Goal: Task Accomplishment & Management: Manage account settings

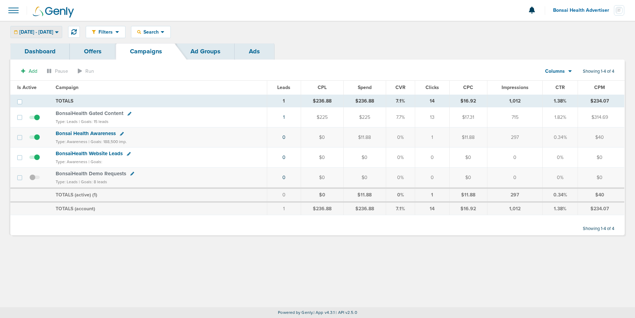
click at [38, 30] on span "[DATE] - [DATE]" at bounding box center [36, 32] width 34 height 5
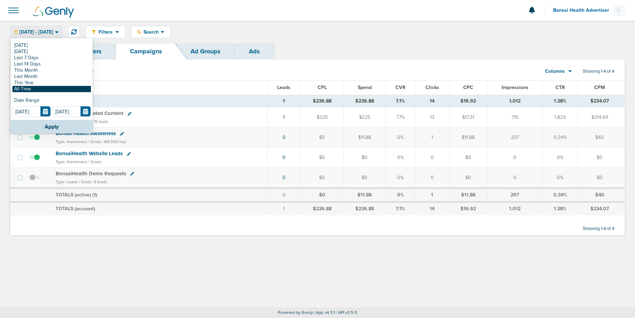
click at [31, 89] on link "All Time" at bounding box center [51, 89] width 79 height 6
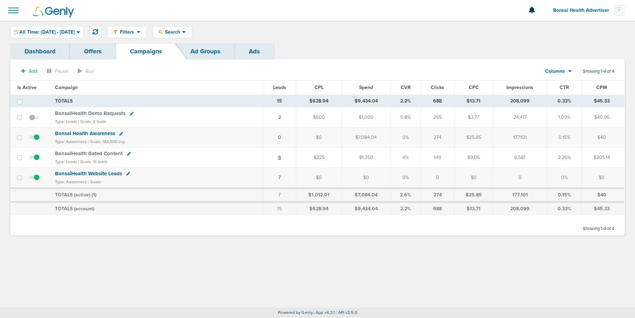
click at [281, 157] on link "6" at bounding box center [279, 157] width 3 height 6
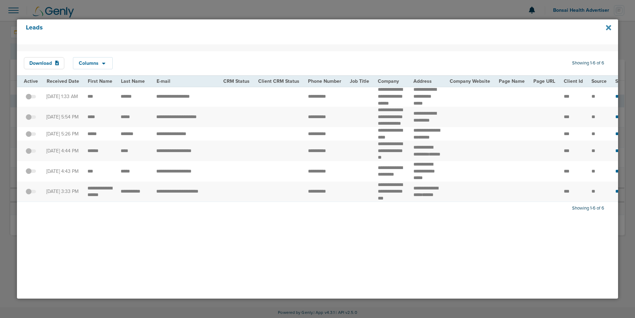
click at [610, 28] on icon at bounding box center [608, 27] width 5 height 5
click at [610, 27] on icon at bounding box center [608, 27] width 5 height 5
click at [347, 12] on div at bounding box center [317, 159] width 635 height 318
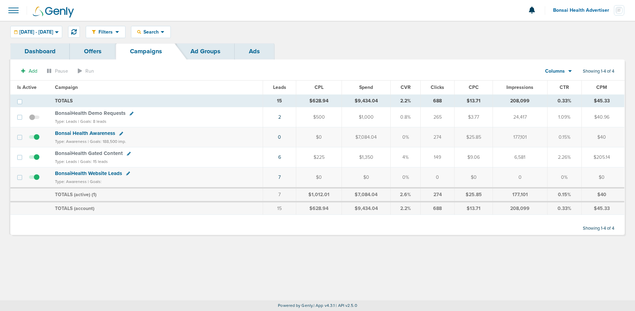
click at [82, 152] on span "BonsaiHealth Gated Content" at bounding box center [89, 153] width 68 height 6
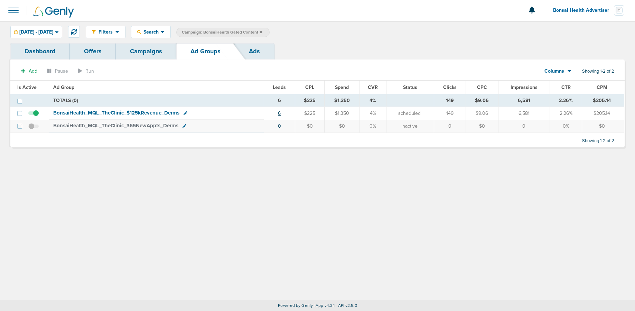
click at [281, 115] on link "6" at bounding box center [279, 113] width 3 height 6
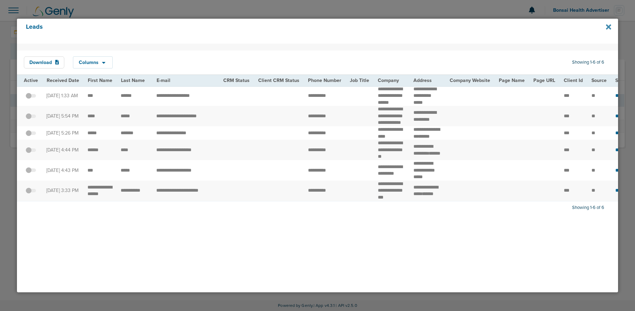
click at [608, 28] on icon at bounding box center [608, 26] width 5 height 5
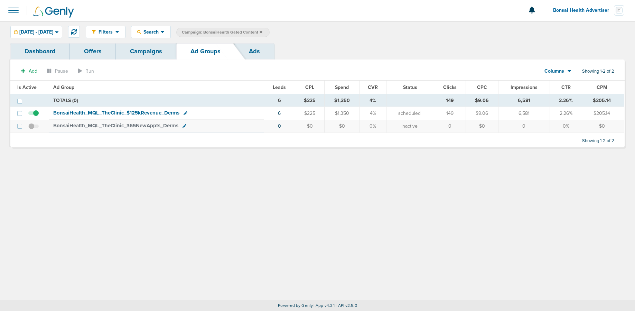
click at [144, 112] on span "BonsaiHealth_ MQL_ TheClinic_ $125kRevenue_ Derms" at bounding box center [116, 113] width 126 height 6
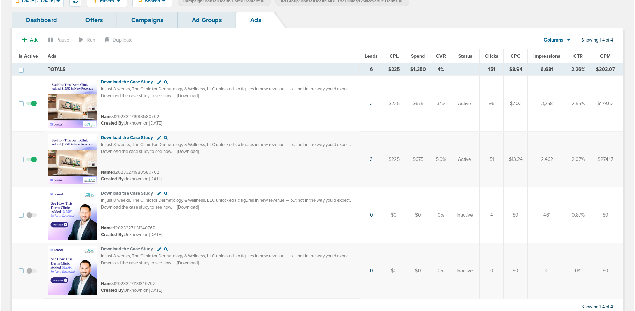
scroll to position [43, 0]
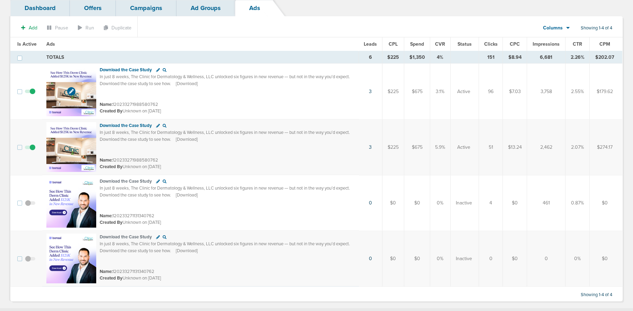
click at [83, 86] on img at bounding box center [71, 91] width 50 height 50
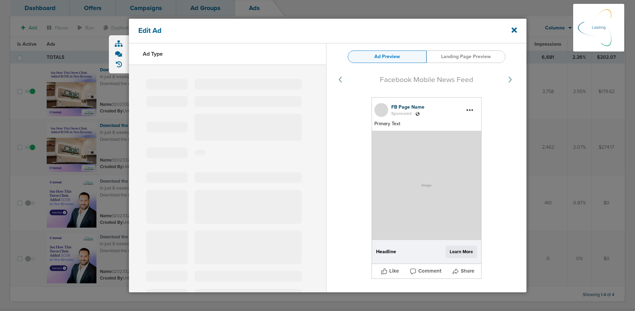
select select "learn_more"
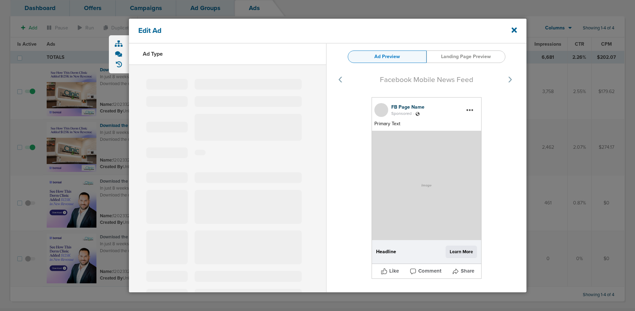
type input "120233271988580762"
type input "Download the Case Study"
type textarea "In just 8 weeks, The Clinic for Dermatology & Wellness, LLC unlocked six figure…"
select select "download"
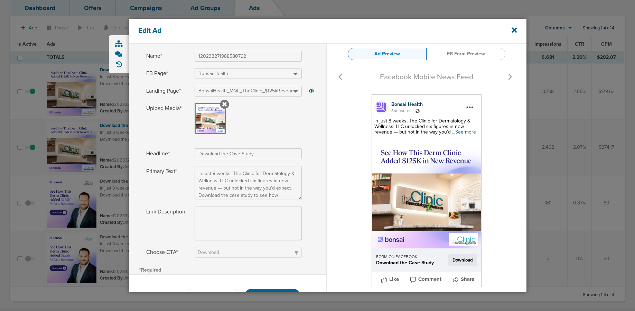
scroll to position [26, 0]
click at [460, 132] on span "...See more" at bounding box center [464, 132] width 24 height 6
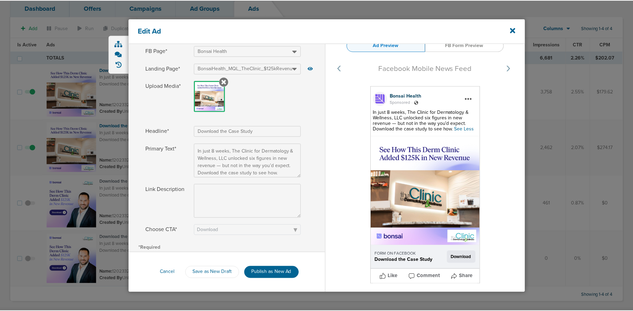
scroll to position [49, 0]
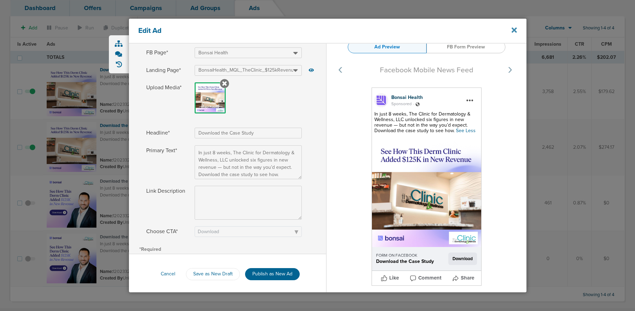
click at [513, 28] on icon at bounding box center [514, 30] width 5 height 5
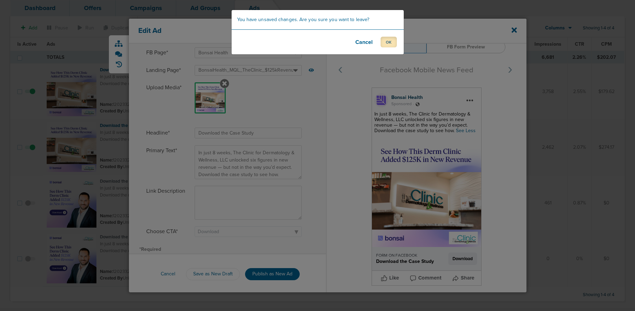
click at [385, 41] on button "OK" at bounding box center [389, 42] width 16 height 11
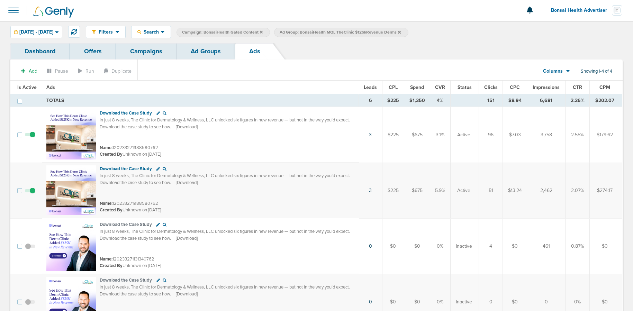
click at [198, 49] on link "Ad Groups" at bounding box center [205, 51] width 58 height 16
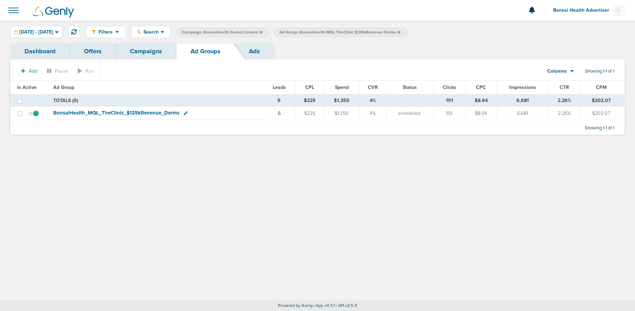
click at [148, 48] on link "Campaigns" at bounding box center [146, 51] width 61 height 16
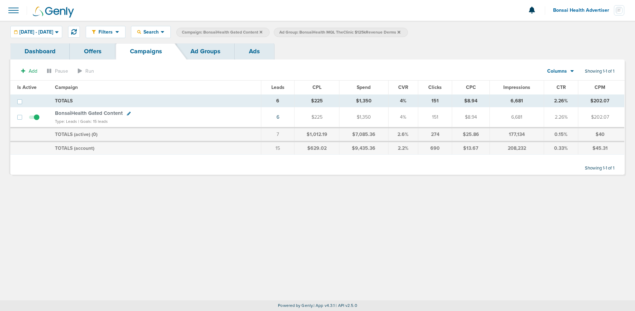
click at [270, 32] on label "Campaign: BonsaiHealth Gated Content" at bounding box center [222, 32] width 93 height 9
click at [263, 32] on icon at bounding box center [261, 32] width 3 height 4
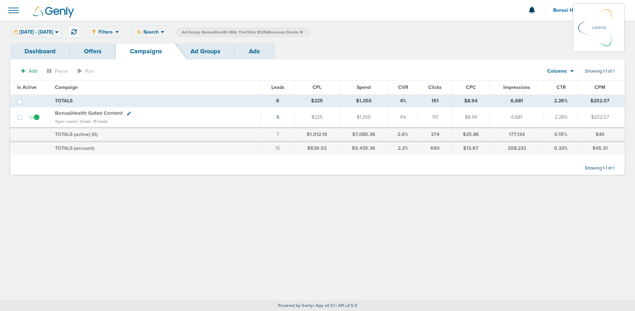
click at [303, 32] on icon at bounding box center [301, 31] width 3 height 3
click at [303, 33] on icon at bounding box center [301, 31] width 3 height 3
click at [303, 31] on icon at bounding box center [301, 31] width 3 height 3
click at [52, 39] on div "Filters Active Only Settings Status Active Inactive Objectives MQL SQL Traffic …" at bounding box center [317, 32] width 635 height 22
click at [57, 28] on div "01.01.2015 - 10.03.2025 Today Yesterday Last 7 Days Last 14 Days This Month Las…" at bounding box center [36, 32] width 52 height 12
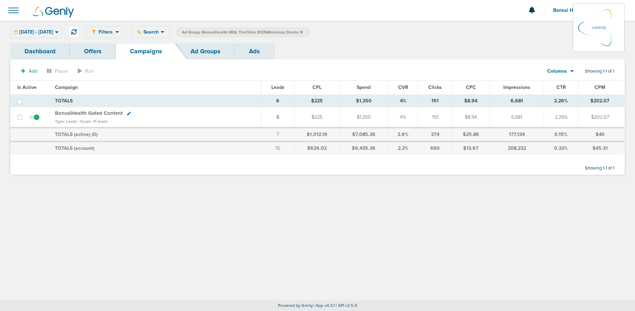
click at [58, 32] on div "01.01.2015 - 10.03.2025 Today Yesterday Last 7 Days Last 14 Days This Month Las…" at bounding box center [36, 32] width 52 height 12
drag, startPoint x: 48, startPoint y: 29, endPoint x: 53, endPoint y: 58, distance: 29.1
click at [48, 30] on span "01.01.2015 - 10.03.2025" at bounding box center [36, 32] width 34 height 5
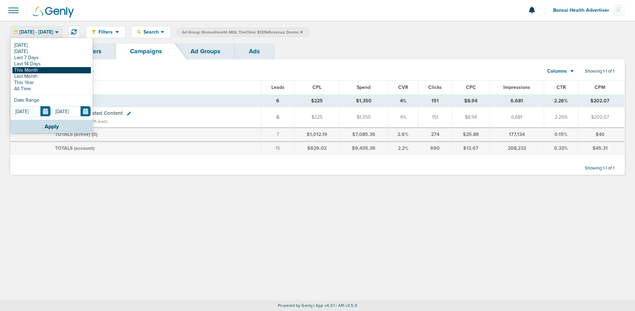
click at [31, 68] on link "This Month" at bounding box center [51, 70] width 79 height 6
type input "10.01.2025"
type input "10.31.2025"
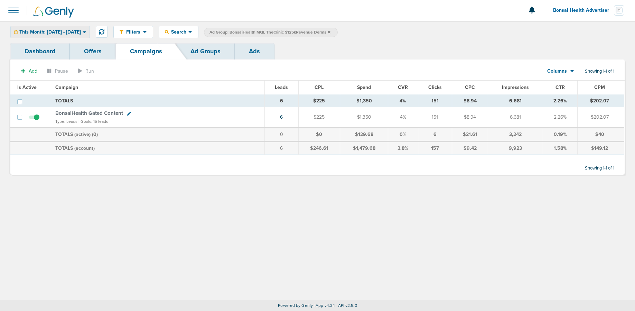
click at [60, 31] on span "This Month: 10.01.2025 - 10.31.2025" at bounding box center [50, 32] width 62 height 5
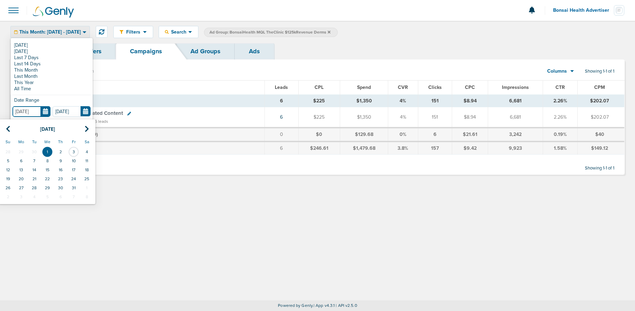
click at [44, 109] on input "10.01.2025" at bounding box center [31, 111] width 38 height 11
click at [6, 128] on icon at bounding box center [8, 129] width 4 height 7
click at [21, 151] on td "1" at bounding box center [21, 151] width 13 height 9
type input "09.01.2025"
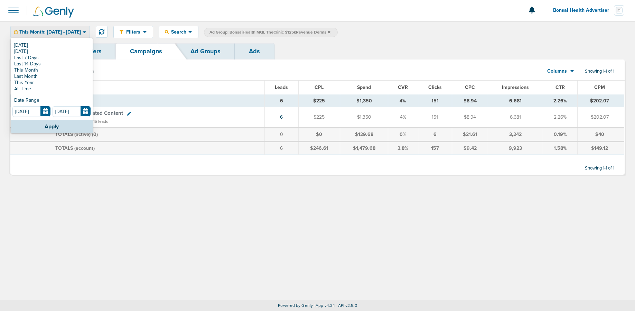
drag, startPoint x: 33, startPoint y: 126, endPoint x: 90, endPoint y: 125, distance: 57.8
click at [33, 126] on button "Apply" at bounding box center [52, 126] width 82 height 13
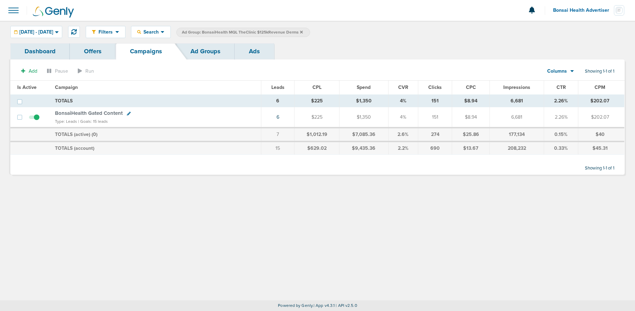
click at [303, 31] on icon at bounding box center [301, 31] width 3 height 3
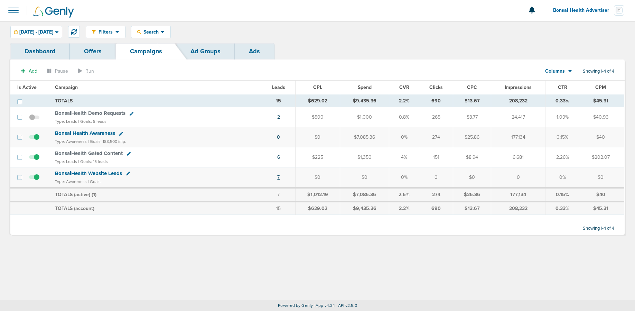
click at [280, 179] on link "7" at bounding box center [278, 177] width 2 height 6
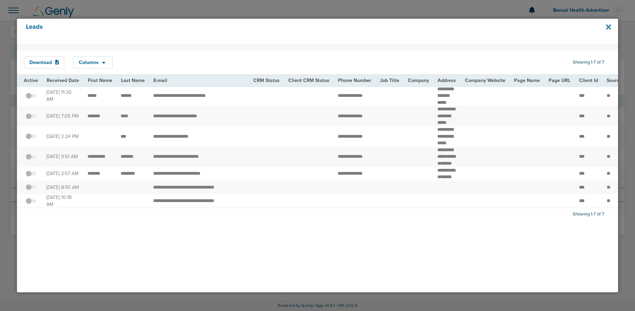
click at [609, 29] on icon at bounding box center [608, 27] width 5 height 8
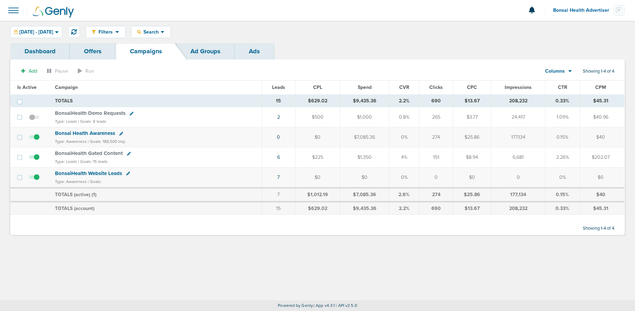
click at [86, 174] on span "BonsaiHealth Website Leads" at bounding box center [88, 173] width 67 height 6
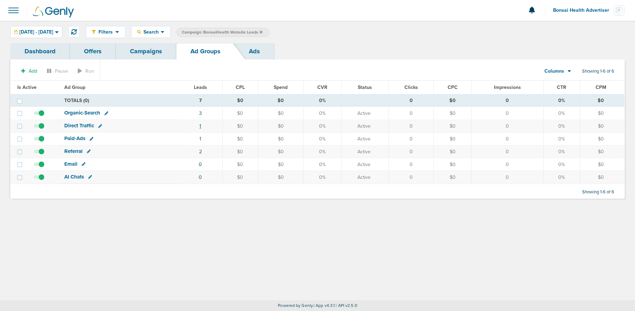
click at [200, 126] on link "1" at bounding box center [201, 126] width 2 height 6
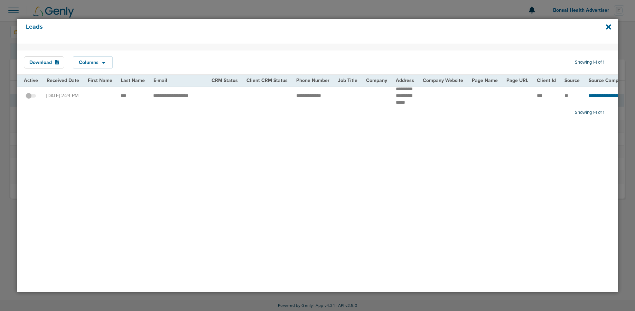
click at [34, 99] on div at bounding box center [31, 95] width 14 height 7
click at [609, 28] on icon at bounding box center [608, 27] width 5 height 8
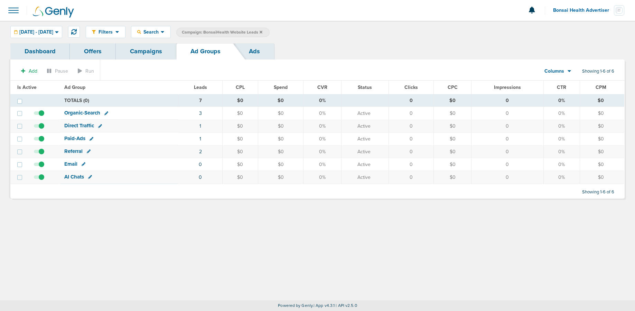
click at [149, 54] on link "Campaigns" at bounding box center [146, 51] width 61 height 16
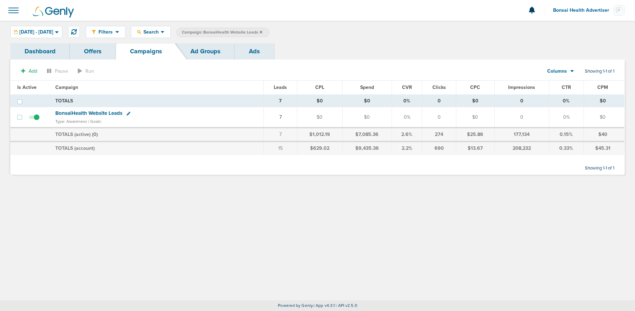
click at [263, 31] on icon at bounding box center [261, 31] width 3 height 3
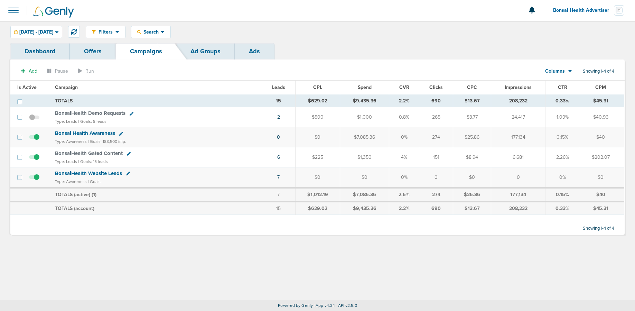
drag, startPoint x: 95, startPoint y: 111, endPoint x: 92, endPoint y: 115, distance: 4.2
click at [94, 111] on span "BonsaiHealth Demo Requests" at bounding box center [90, 113] width 71 height 6
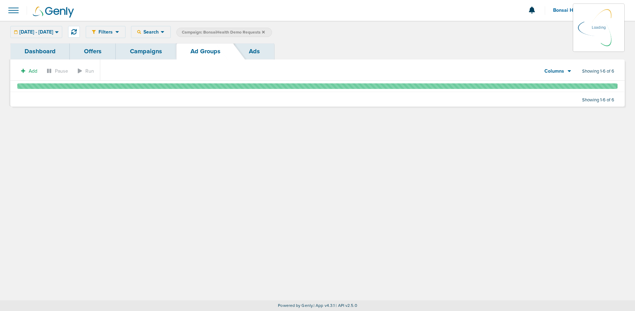
click at [155, 55] on link "Campaigns" at bounding box center [146, 51] width 61 height 16
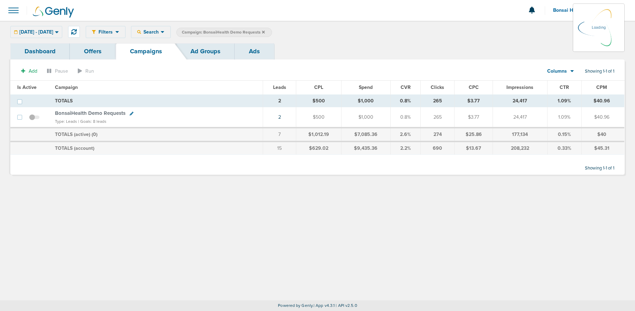
click at [265, 30] on icon at bounding box center [263, 32] width 3 height 4
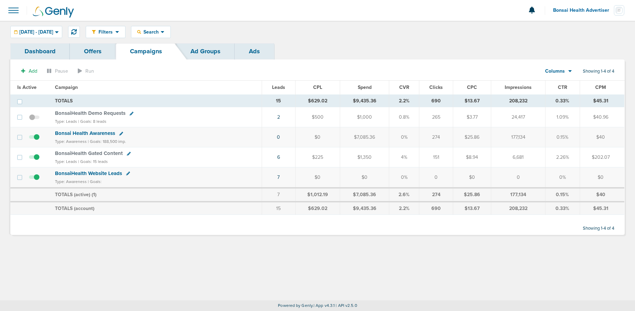
click at [90, 134] on span "Bonsai Health Awareness" at bounding box center [85, 133] width 60 height 6
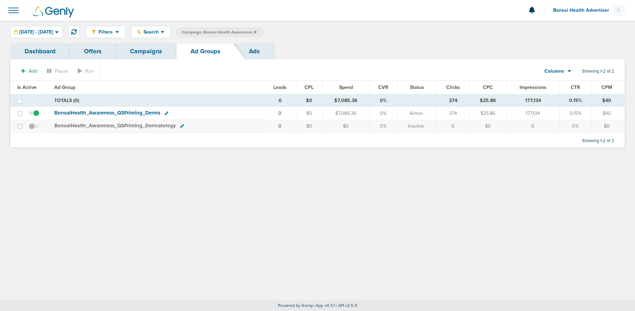
click at [257, 32] on icon at bounding box center [255, 31] width 3 height 3
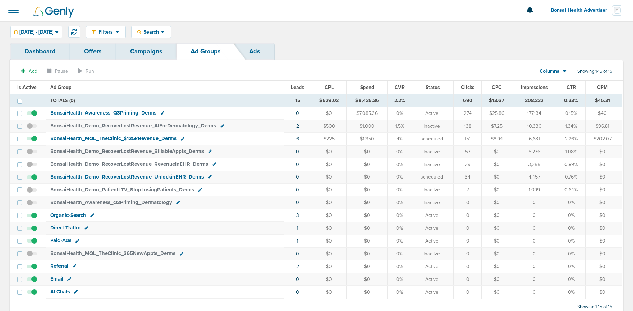
click at [143, 49] on link "Campaigns" at bounding box center [146, 51] width 61 height 16
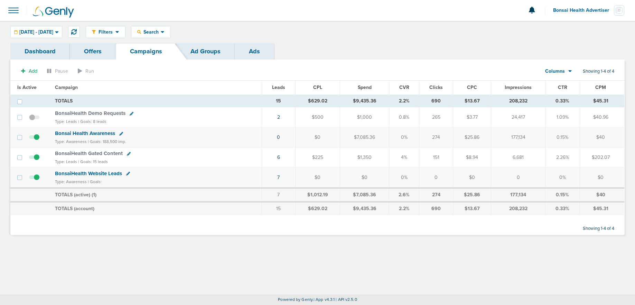
drag, startPoint x: 553, startPoint y: 66, endPoint x: 554, endPoint y: 72, distance: 5.9
click at [554, 67] on div "Columns Media Stats Sales Performance Custom" at bounding box center [555, 71] width 30 height 13
click at [558, 69] on span "Columns" at bounding box center [556, 71] width 20 height 7
click at [550, 93] on link "Sales Performance" at bounding box center [574, 92] width 69 height 9
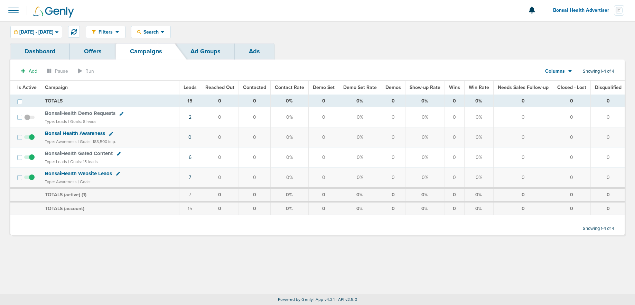
drag, startPoint x: 576, startPoint y: 8, endPoint x: 570, endPoint y: 34, distance: 26.5
click at [576, 8] on span "Bonsai Health Advertiser" at bounding box center [584, 10] width 61 height 5
click at [572, 33] on link "Sign Out" at bounding box center [590, 30] width 69 height 9
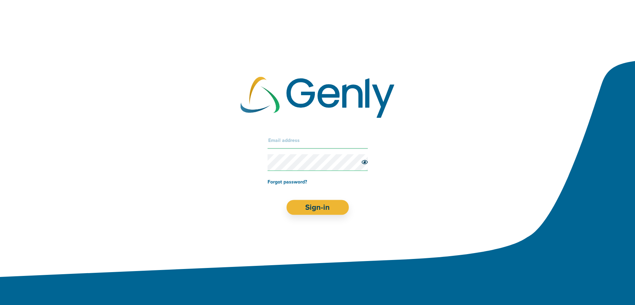
click at [300, 139] on input "text" at bounding box center [318, 140] width 100 height 17
type input "kelsey@genly.com"
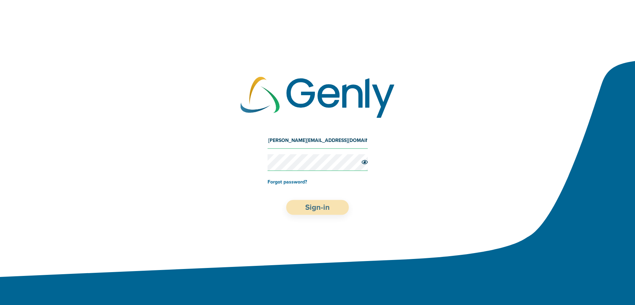
click at [316, 207] on button "Sign-in" at bounding box center [317, 207] width 63 height 15
